Goal: Find specific page/section: Find specific page/section

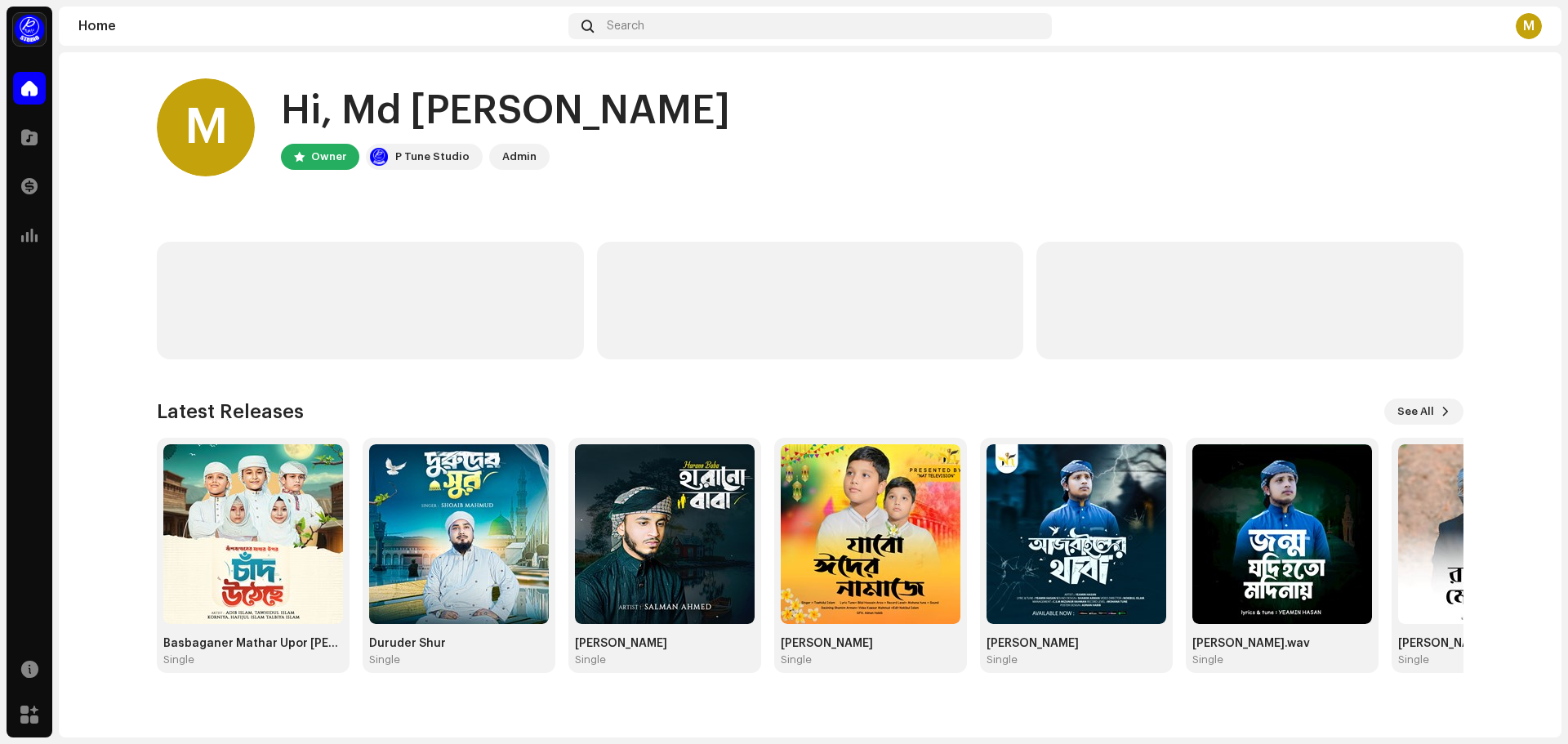
click at [447, 200] on home-user "M Hi, Md [PERSON_NAME] Owner P Tune Studio Admin" at bounding box center [810, 140] width 1307 height 124
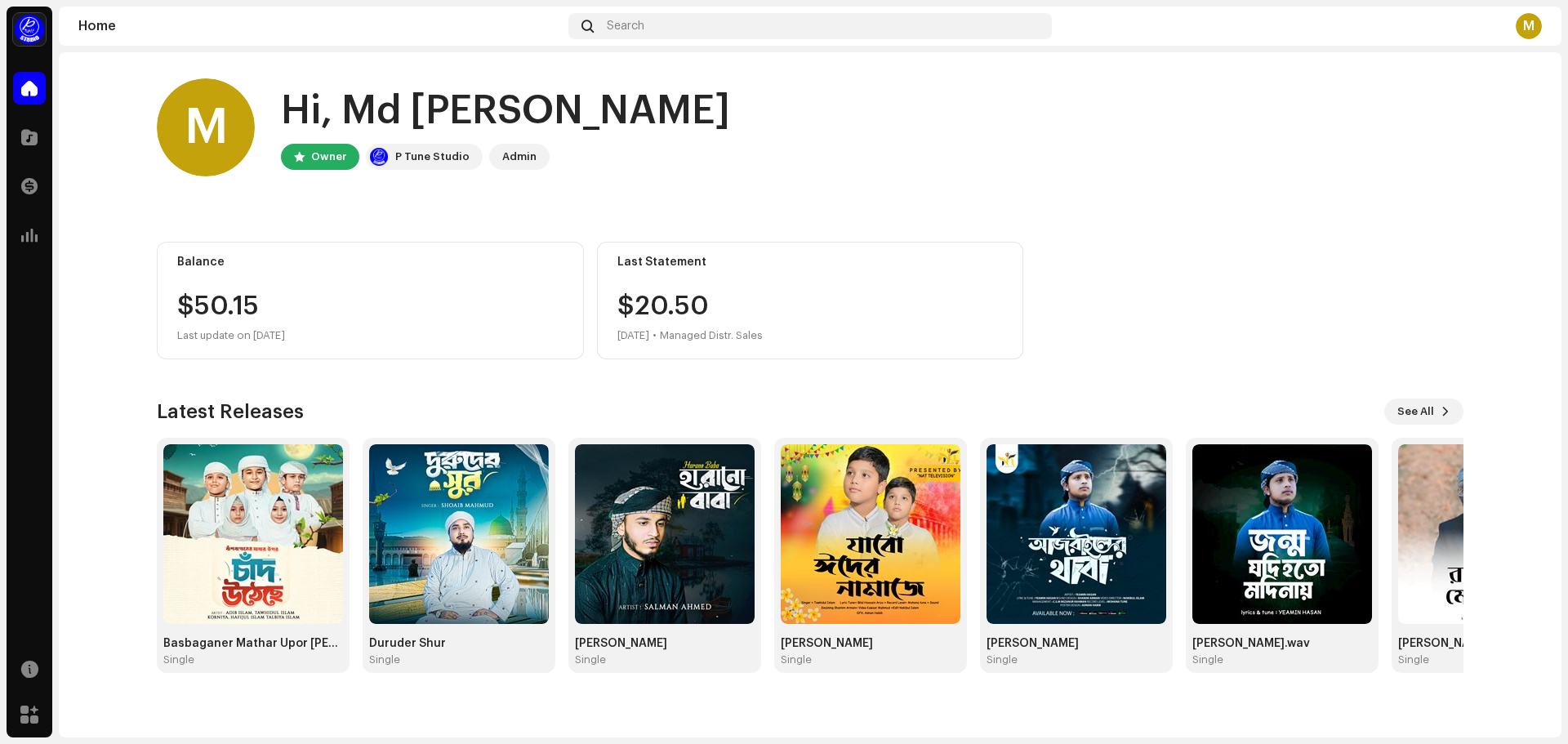
click at [102, 147] on home-home "M Hi, Md [PERSON_NAME] Owner P Tune Studio Admin Balance $50.15 Last update on …" at bounding box center [810, 375] width 1503 height 646
click at [949, 174] on div "M Hi, Md [PERSON_NAME] Owner P Tune Studio Admin" at bounding box center [810, 127] width 1307 height 98
click at [532, 190] on home-user "M Hi, Md [PERSON_NAME] Owner P Tune Studio Admin" at bounding box center [810, 140] width 1307 height 124
drag, startPoint x: 521, startPoint y: 155, endPoint x: 546, endPoint y: 155, distance: 25.0
click at [546, 155] on div "Owner P Tune Studio Admin" at bounding box center [505, 157] width 450 height 26
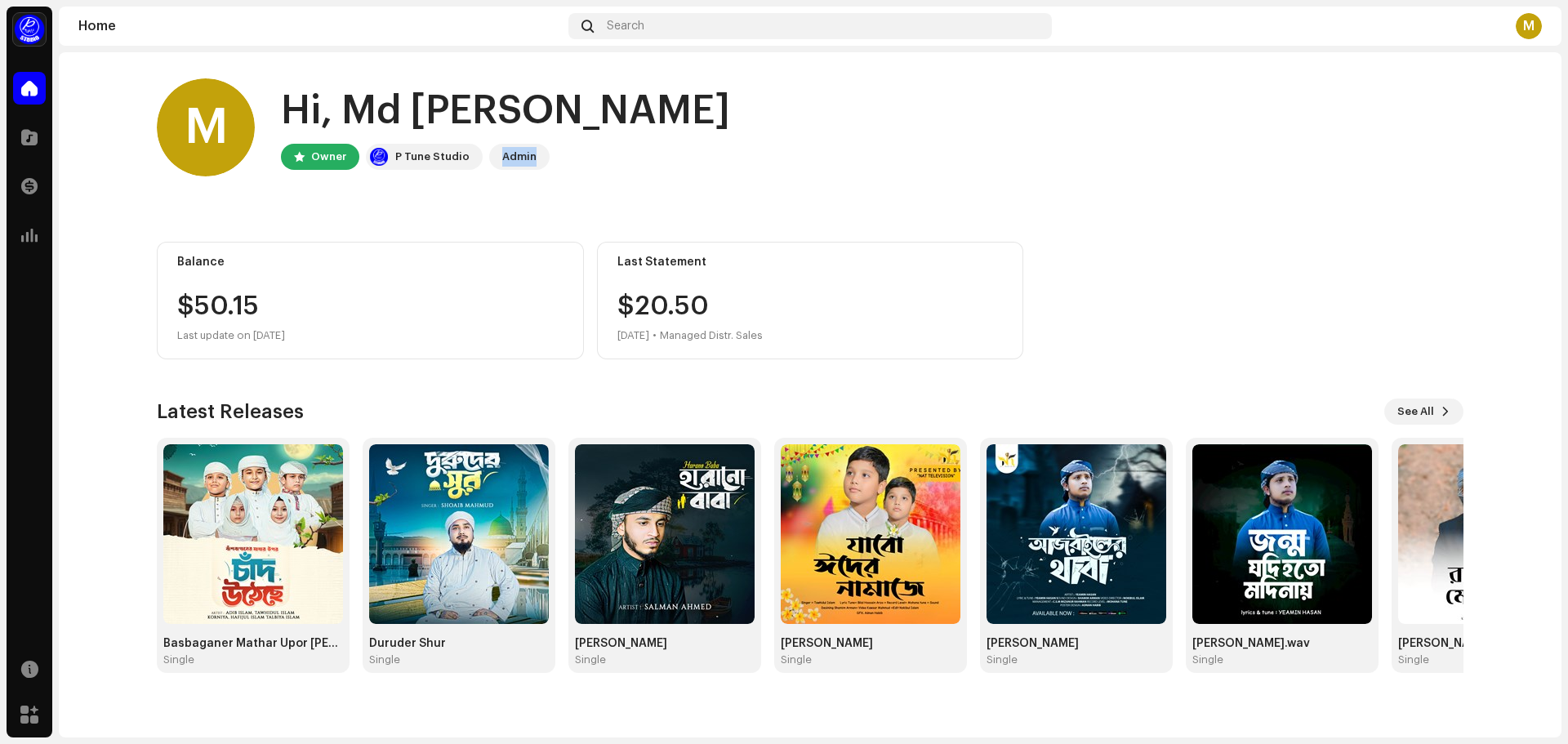
click at [668, 190] on home-user "M Hi, Md [PERSON_NAME] Owner P Tune Studio Admin" at bounding box center [810, 140] width 1307 height 124
drag, startPoint x: 574, startPoint y: 168, endPoint x: 561, endPoint y: 170, distance: 13.2
click at [571, 168] on div "M Hi, Md [PERSON_NAME] Owner P Tune Studio Admin" at bounding box center [810, 127] width 1307 height 98
drag, startPoint x: 532, startPoint y: 157, endPoint x: 653, endPoint y: 169, distance: 121.6
click at [653, 169] on div "M Hi, Md [PERSON_NAME] Owner P Tune Studio Admin" at bounding box center [810, 127] width 1307 height 98
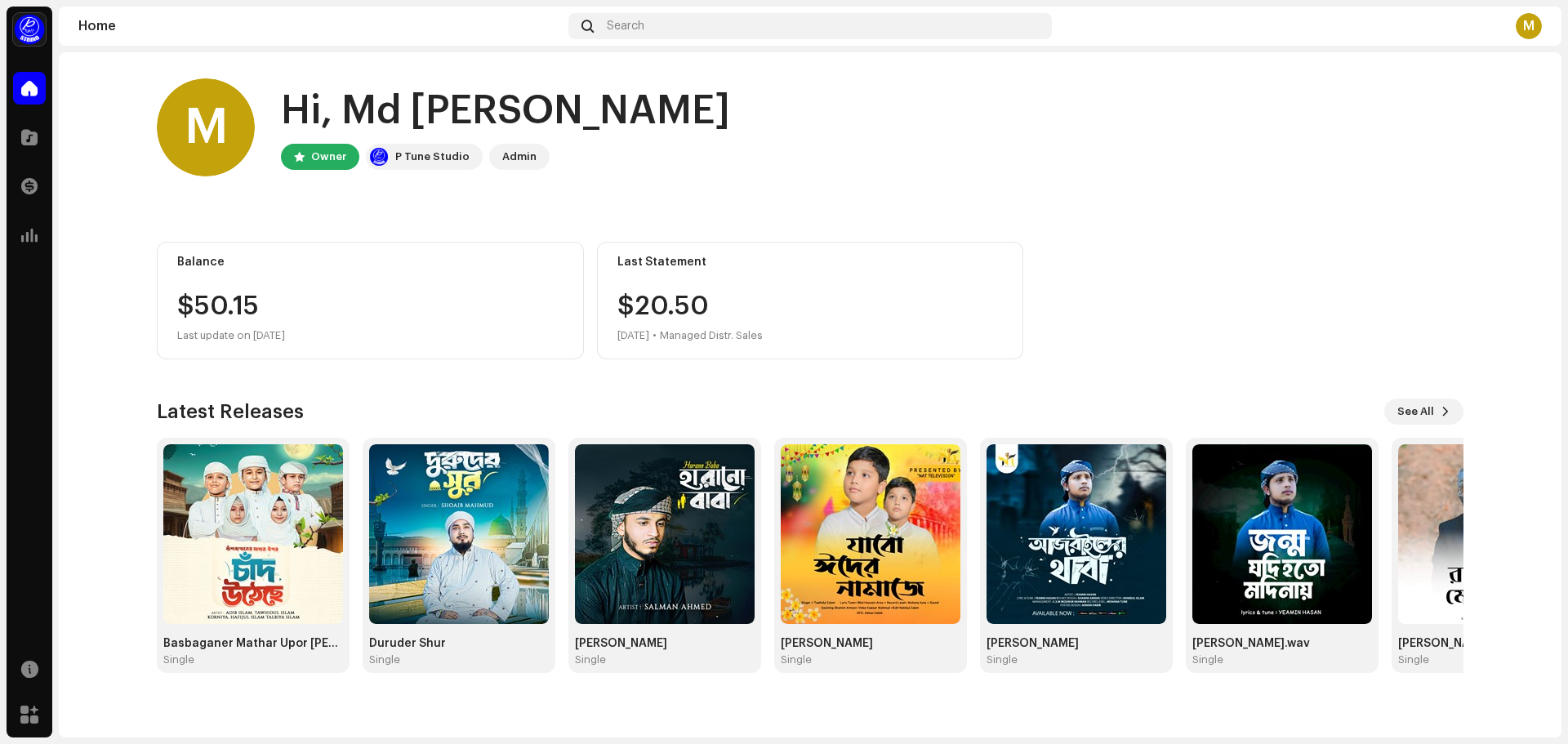
click at [616, 171] on div "M Hi, Md [PERSON_NAME] Owner P Tune Studio Admin" at bounding box center [810, 127] width 1307 height 98
click at [22, 128] on div at bounding box center [29, 136] width 33 height 33
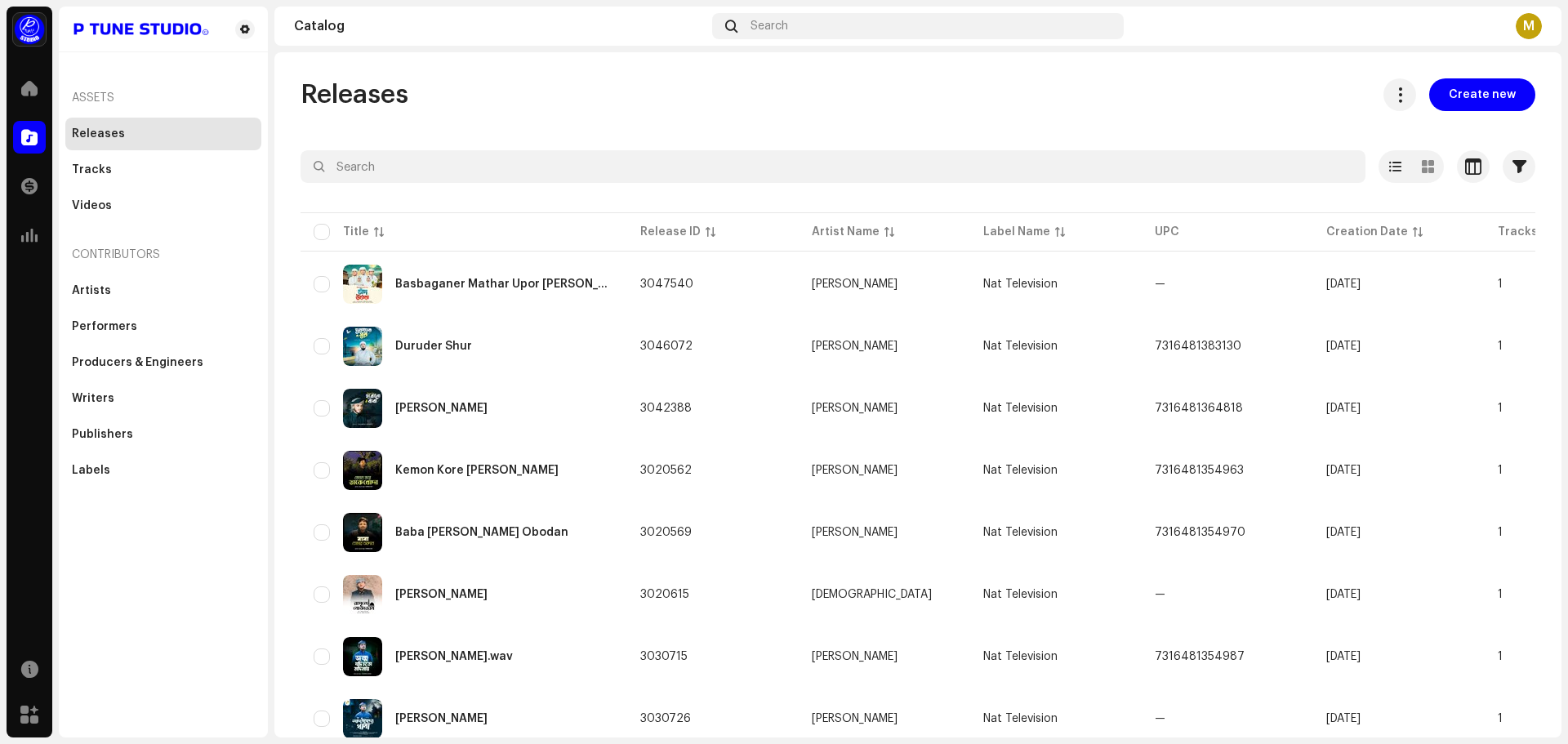
click at [634, 88] on div "Releases Create new" at bounding box center [919, 94] width 1235 height 33
